Goal: Information Seeking & Learning: Learn about a topic

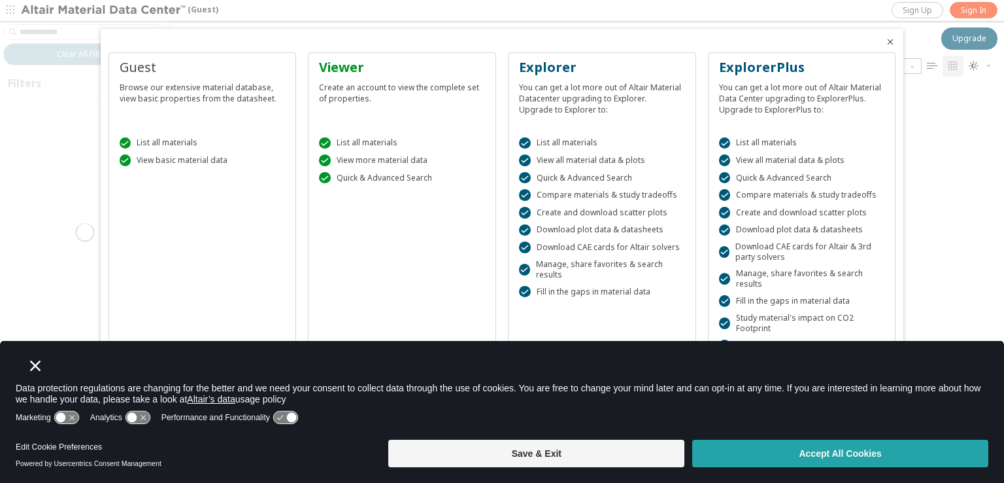
click at [863, 456] on button "Accept All Cookies" at bounding box center [841, 452] width 296 height 27
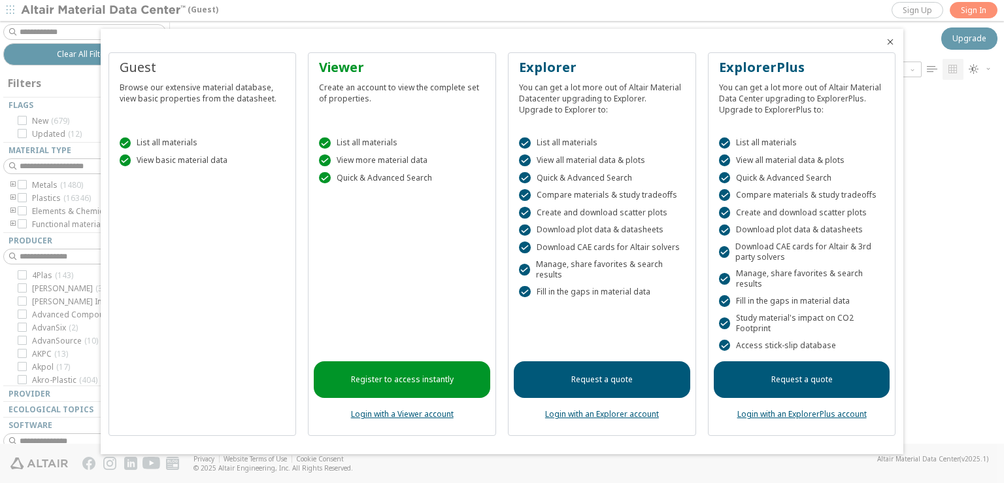
scroll to position [351, 824]
click at [889, 45] on icon "Close" at bounding box center [890, 42] width 10 height 10
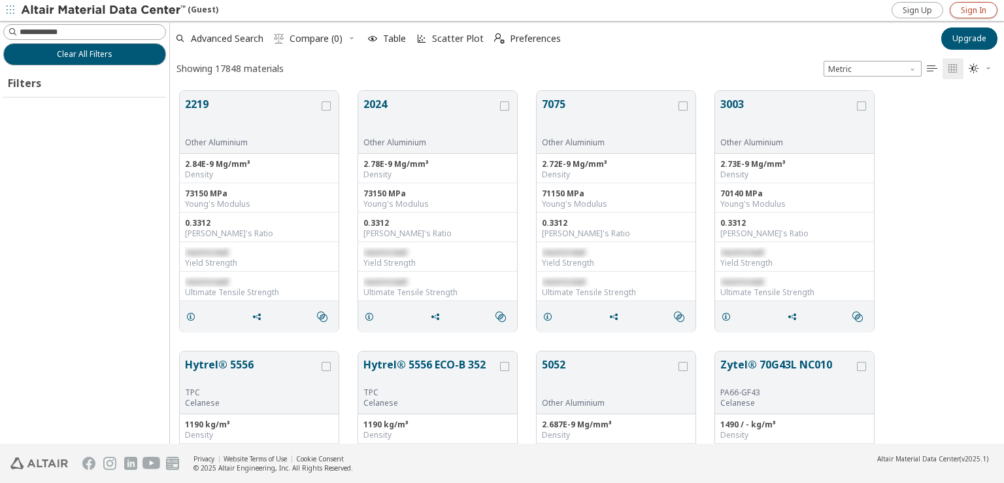
scroll to position [10, 10]
click at [973, 16] on link "Sign In" at bounding box center [974, 10] width 48 height 16
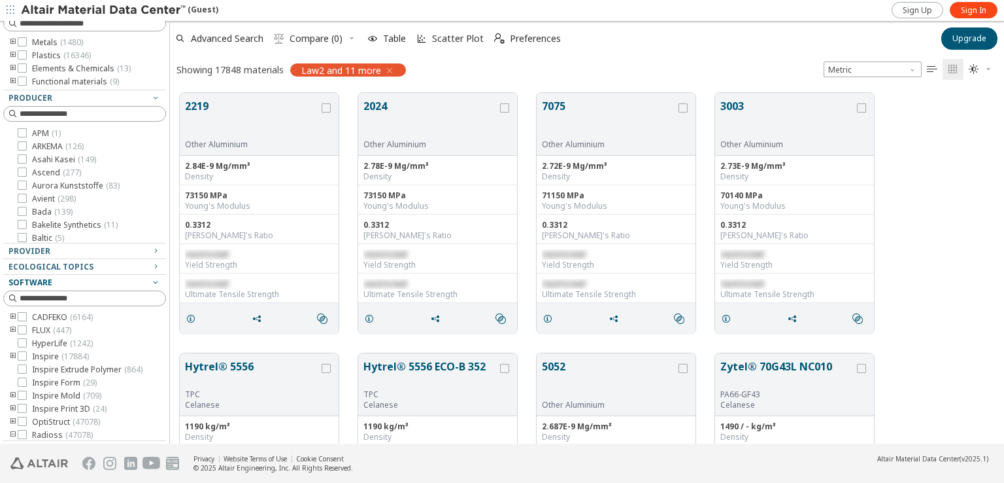
scroll to position [235, 0]
click at [338, 71] on span "Law2 and 11 more" at bounding box center [341, 70] width 80 height 12
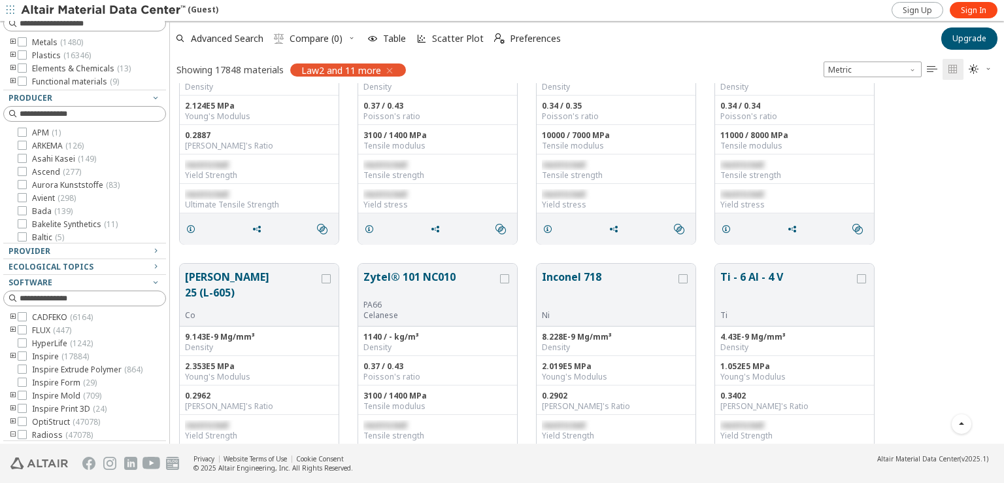
scroll to position [0, 0]
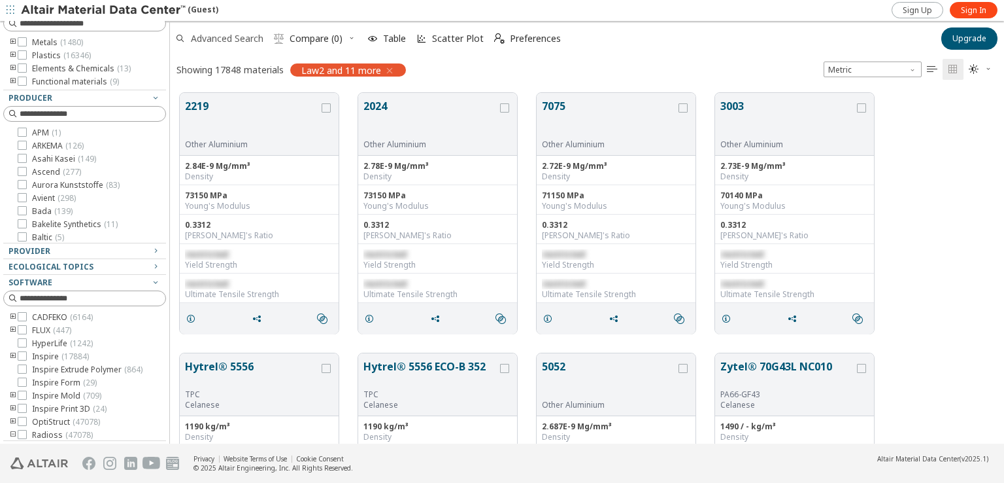
click at [228, 37] on span "Advanced Search" at bounding box center [227, 38] width 73 height 9
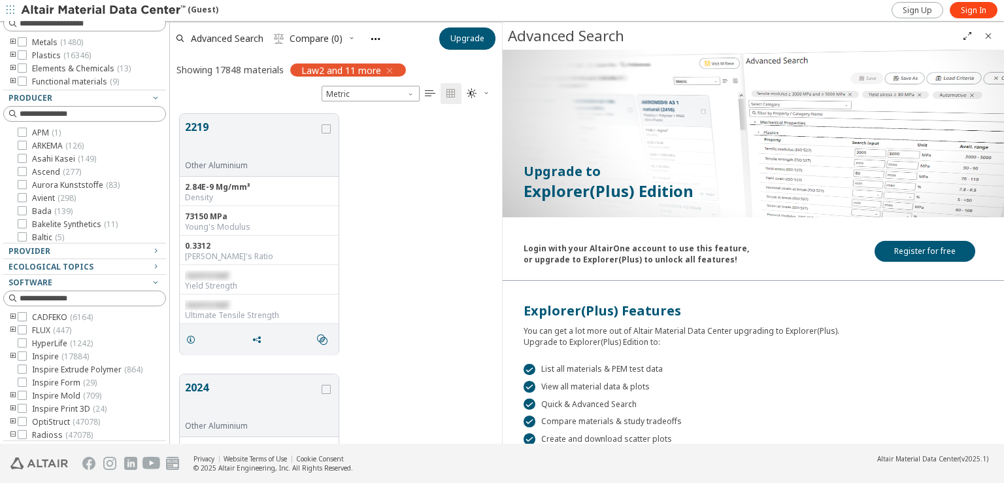
click at [426, 210] on div "2219 Other Aluminium 2.84E-9 Mg/mm³ Density 73150 MPa Young's Modulus 0.3312 Po…" at bounding box center [336, 234] width 332 height 260
click at [986, 40] on icon "Close" at bounding box center [989, 36] width 10 height 10
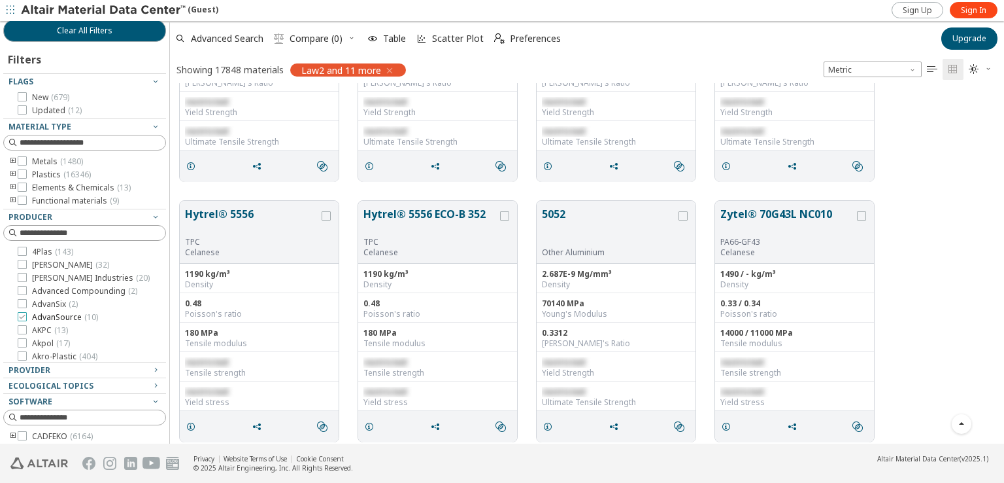
scroll to position [0, 0]
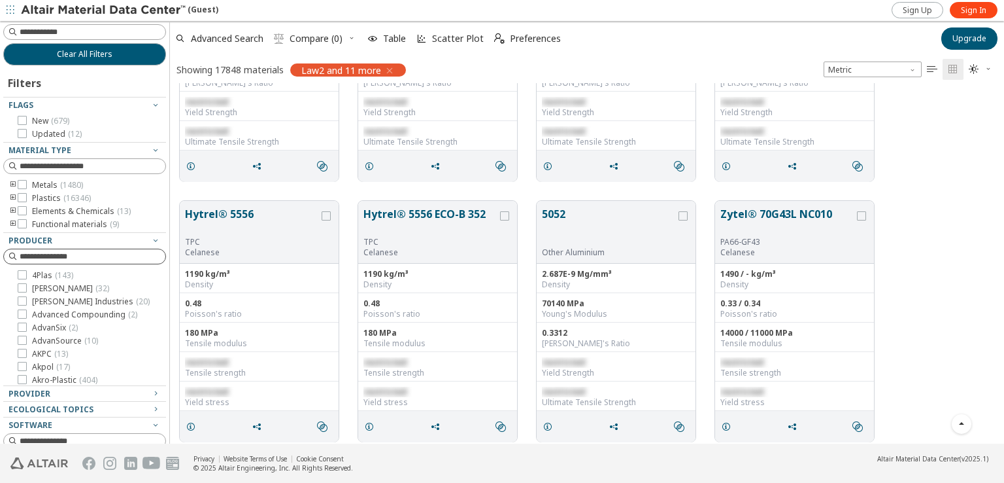
click at [75, 250] on input at bounding box center [93, 256] width 146 height 13
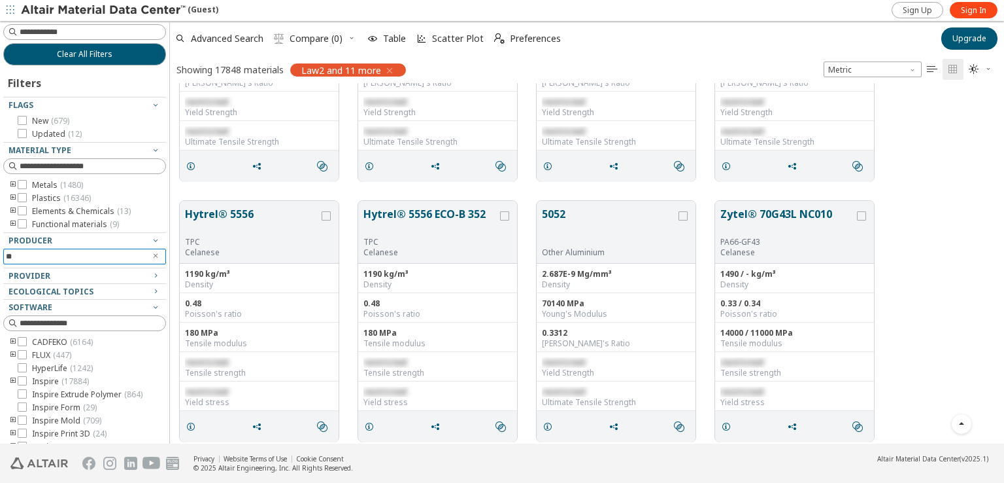
type input "*"
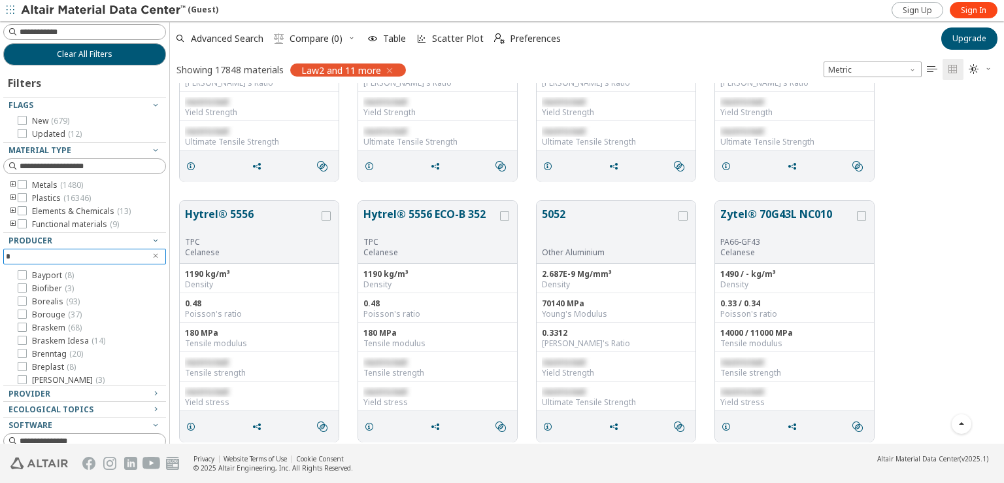
scroll to position [693, 0]
type input "*"
click at [149, 379] on div at bounding box center [81, 382] width 156 height 7
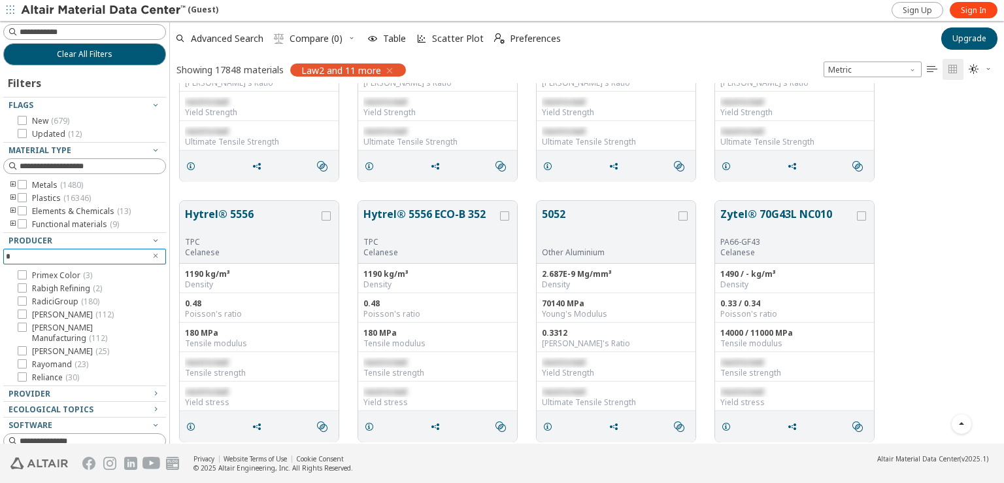
click at [19, 252] on input "*" at bounding box center [75, 256] width 139 height 14
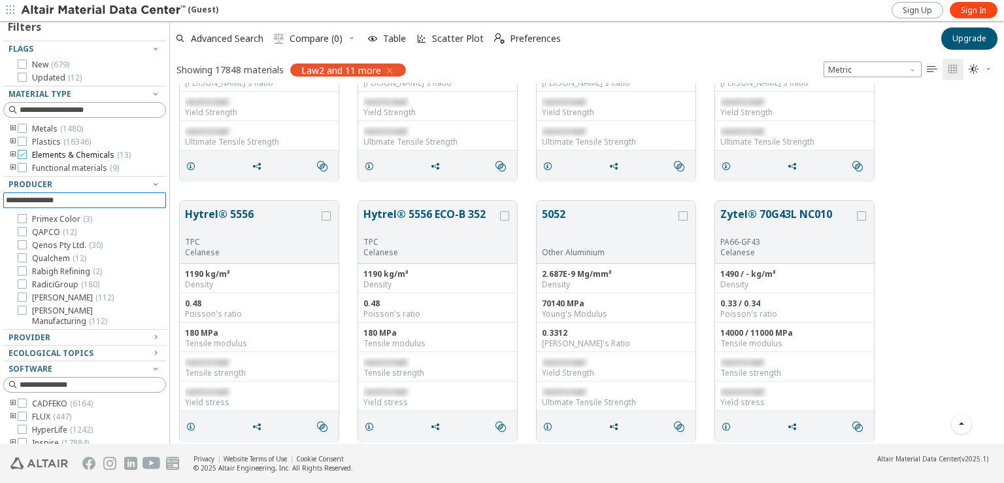
scroll to position [0, 0]
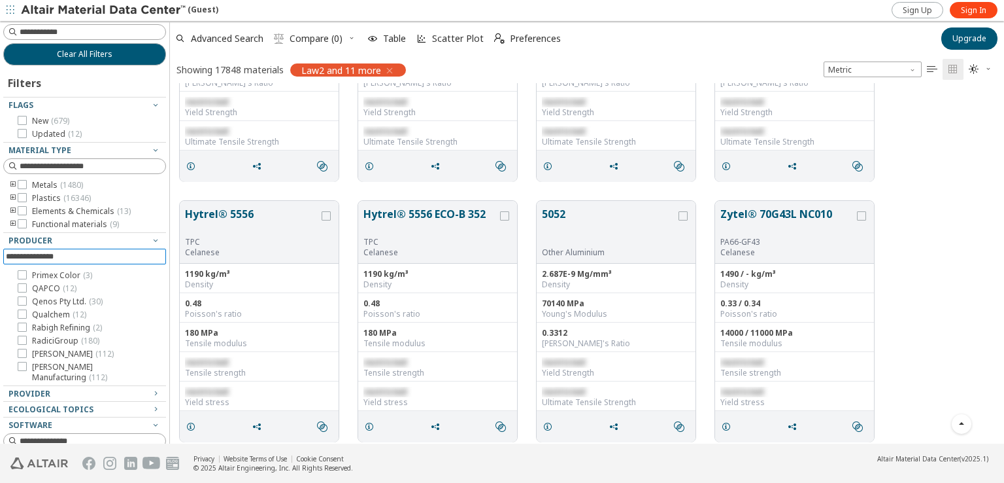
click at [10, 188] on icon "toogle group" at bounding box center [13, 185] width 9 height 10
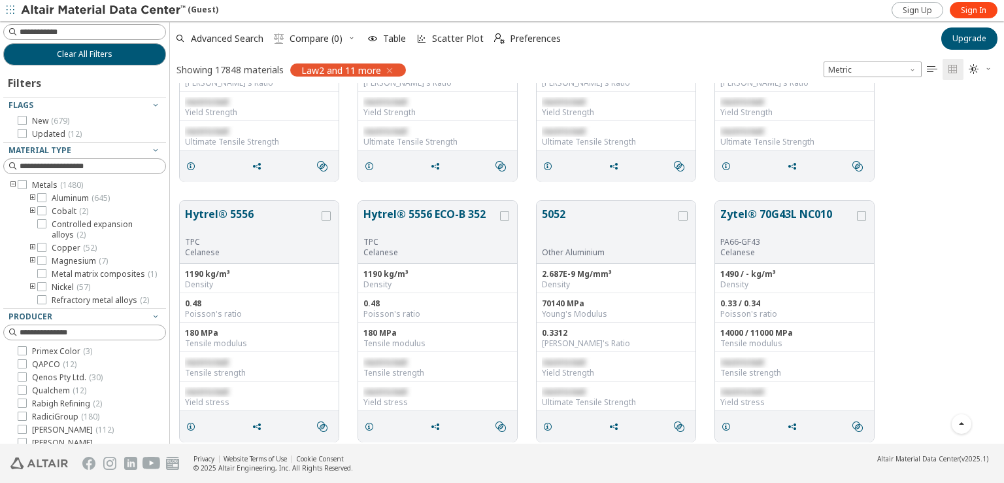
click at [10, 184] on icon "toogle group" at bounding box center [13, 185] width 9 height 10
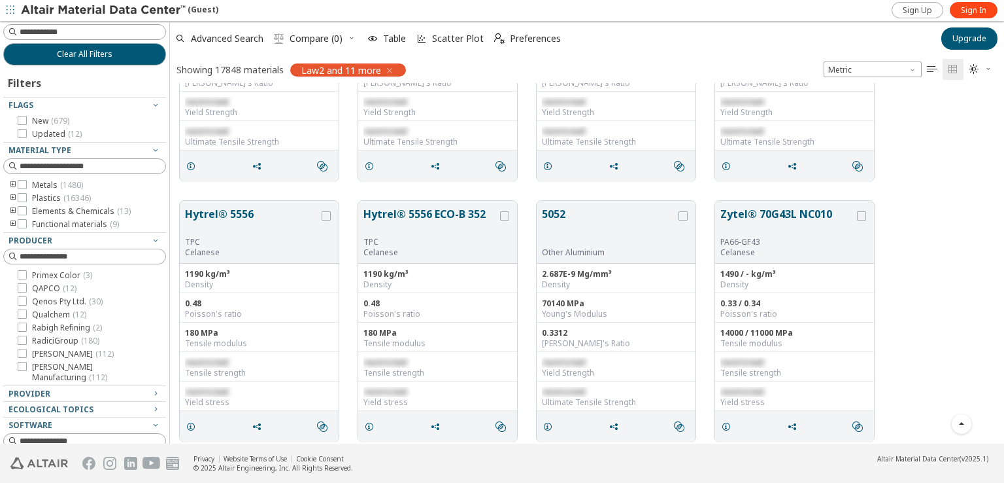
click at [12, 196] on icon "toogle group" at bounding box center [13, 198] width 9 height 10
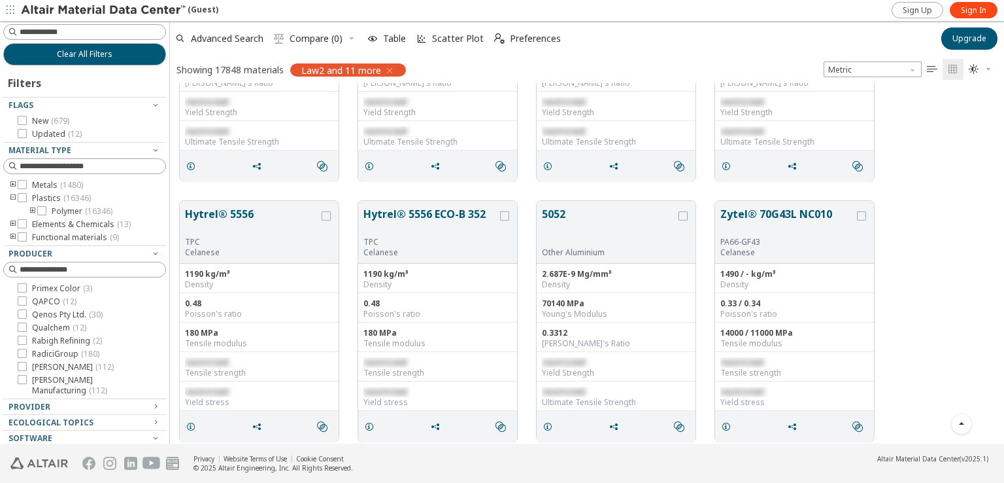
click at [34, 209] on icon "toogle group" at bounding box center [32, 211] width 9 height 10
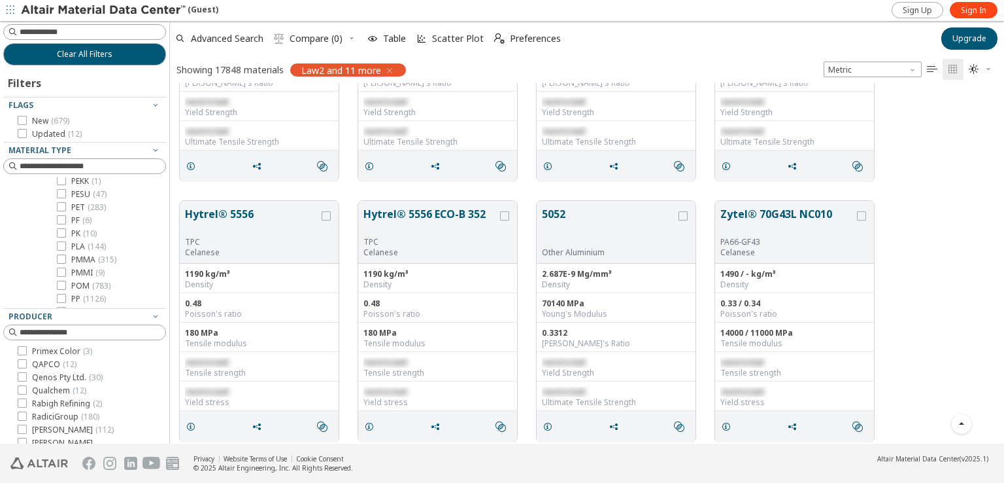
scroll to position [654, 0]
click at [61, 274] on icon at bounding box center [61, 275] width 9 height 9
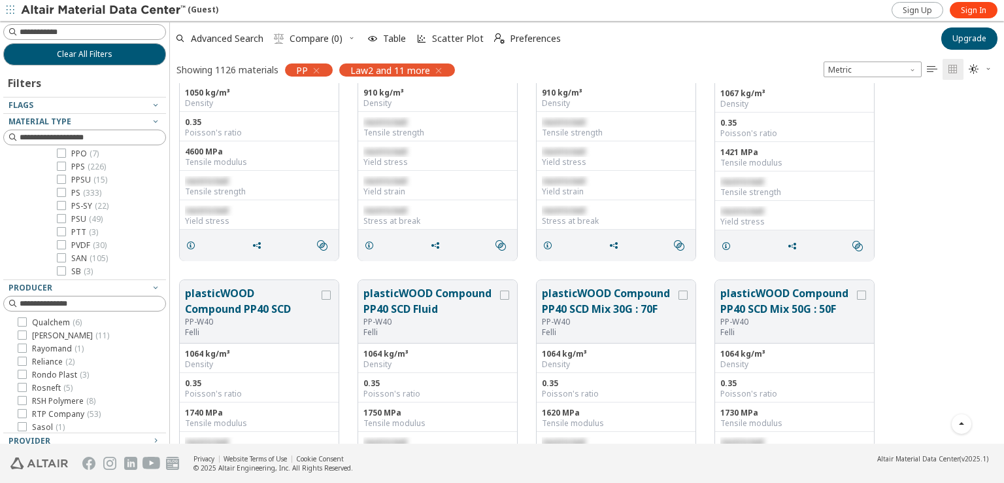
scroll to position [918, 0]
click at [22, 258] on icon at bounding box center [22, 257] width 9 height 9
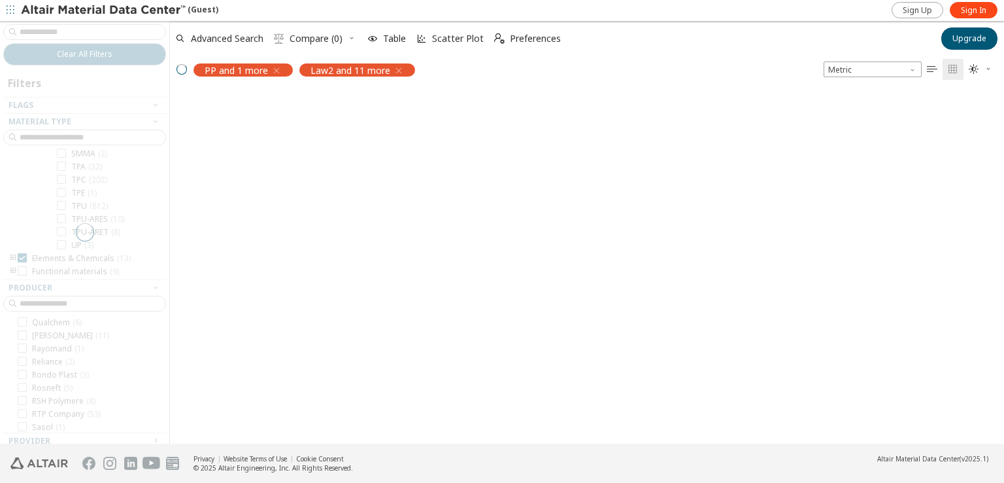
click at [12, 258] on div at bounding box center [84, 232] width 169 height 422
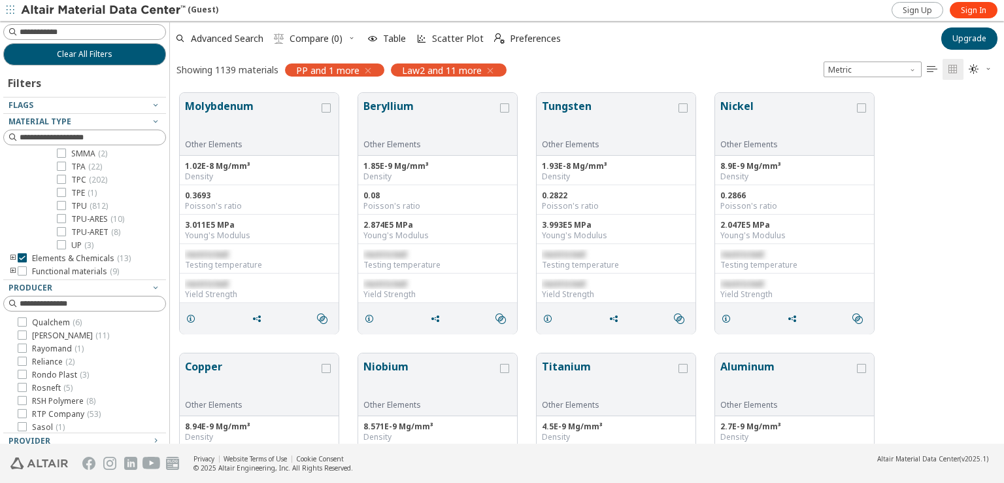
click at [18, 258] on icon at bounding box center [22, 257] width 9 height 9
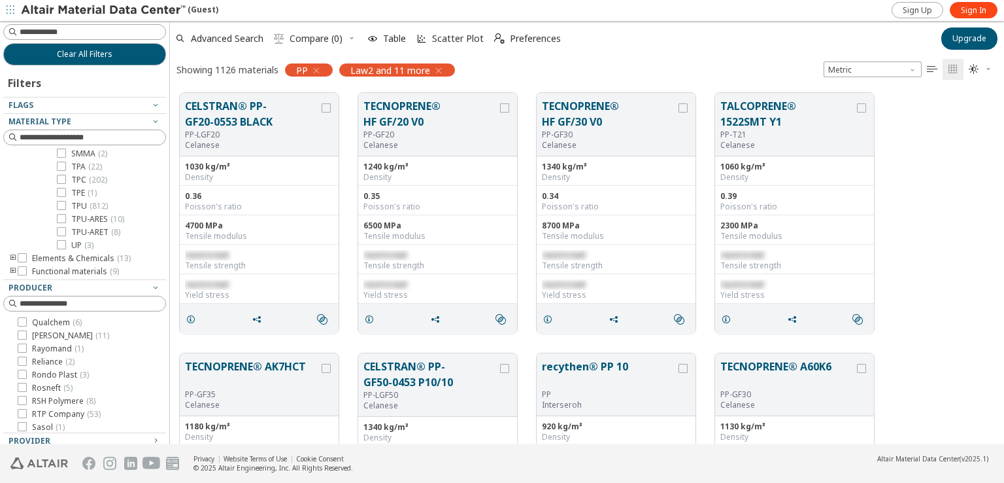
click at [12, 258] on icon "toogle group" at bounding box center [13, 258] width 9 height 10
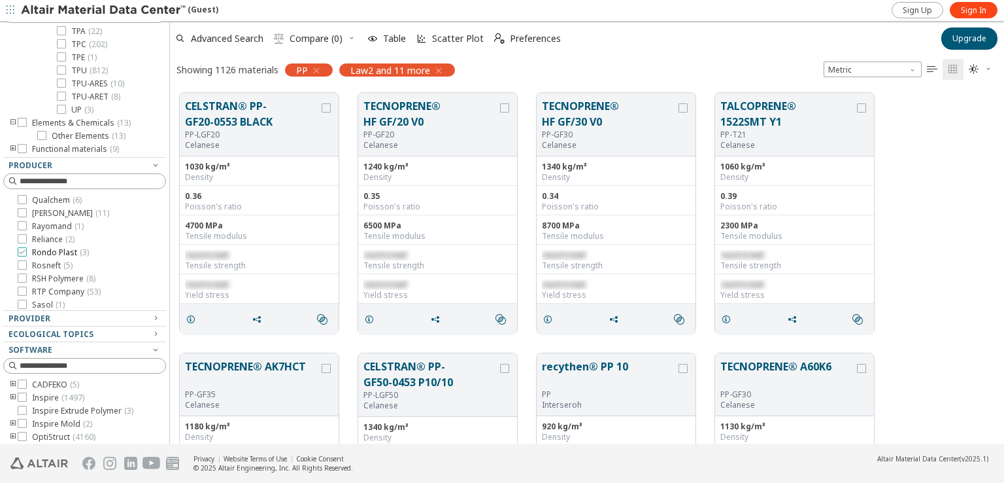
scroll to position [152, 0]
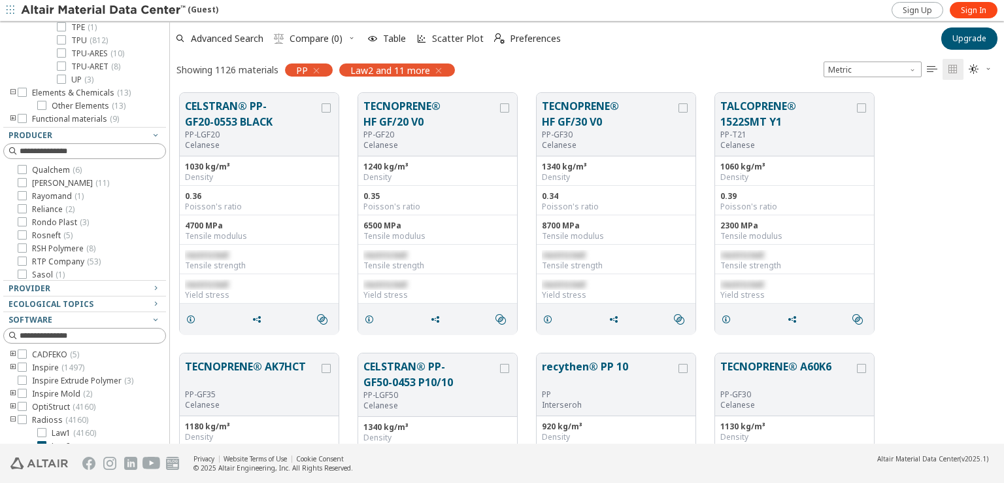
click at [12, 118] on icon "toogle group" at bounding box center [13, 119] width 9 height 10
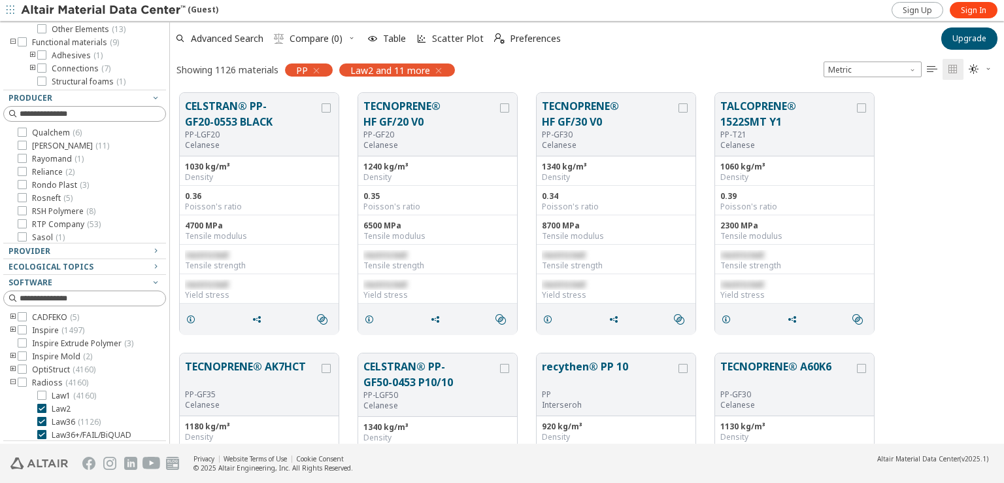
click at [45, 83] on div at bounding box center [81, 86] width 156 height 7
click at [42, 78] on icon at bounding box center [41, 81] width 9 height 9
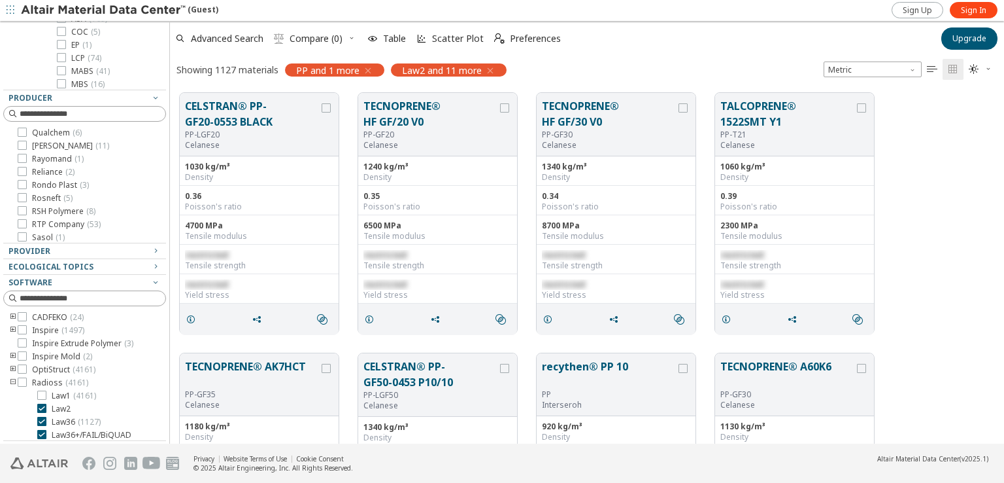
click at [163, 166] on div at bounding box center [166, 232] width 7 height 422
click at [163, 160] on div at bounding box center [166, 232] width 7 height 422
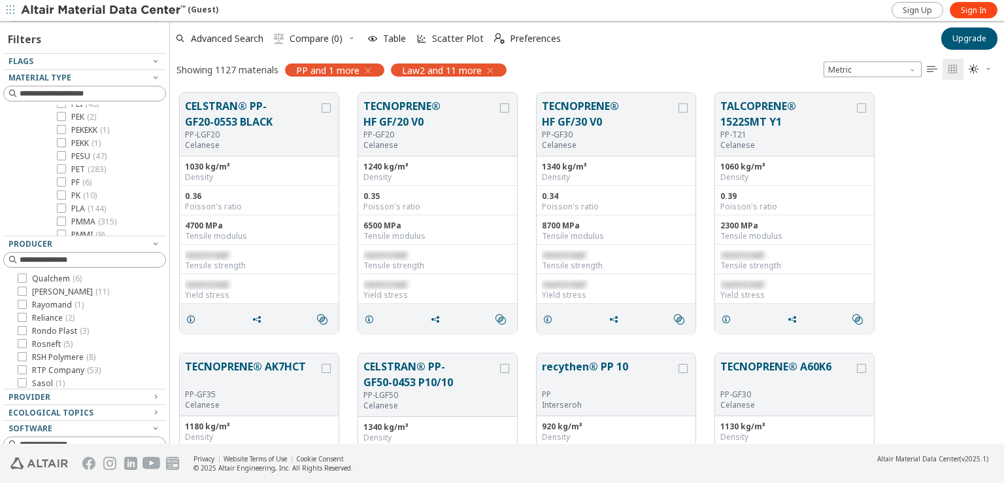
scroll to position [667, 0]
click at [63, 186] on icon at bounding box center [61, 190] width 9 height 9
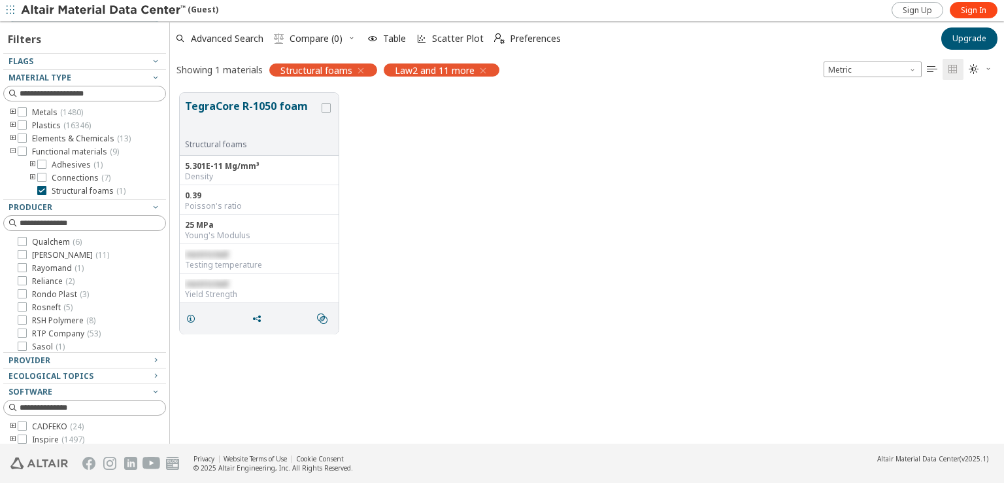
scroll to position [16, 0]
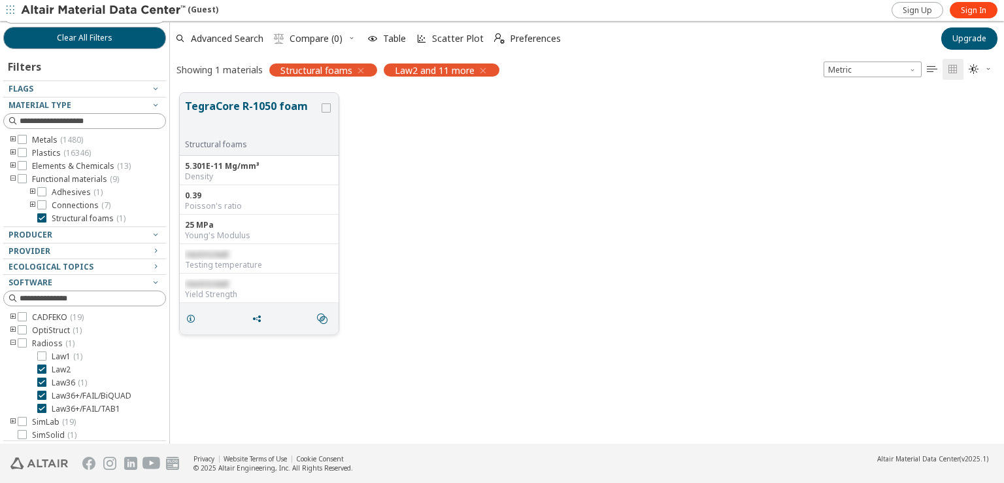
click at [266, 124] on button "TegraCore R-1050 foam" at bounding box center [252, 118] width 134 height 41
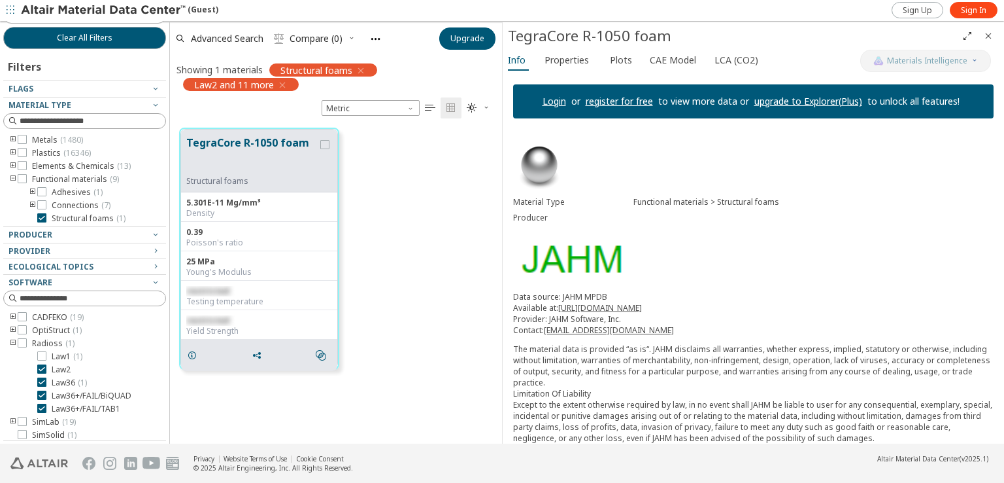
click at [543, 101] on link "Login" at bounding box center [555, 101] width 24 height 12
